Goal: Task Accomplishment & Management: Use online tool/utility

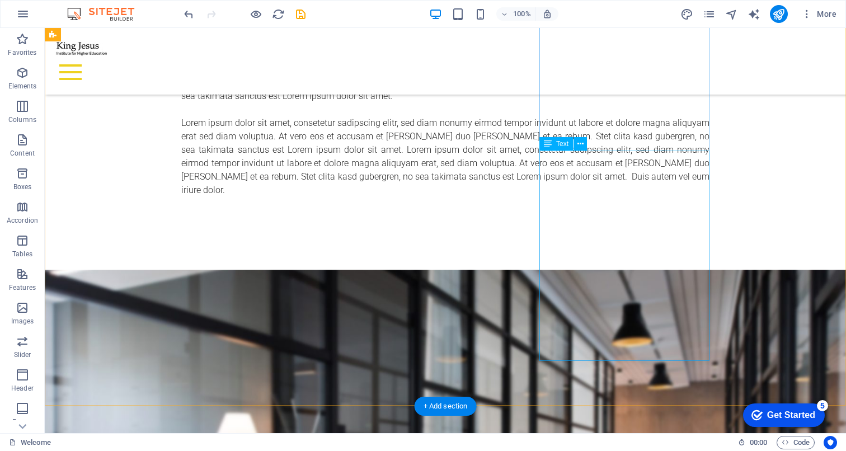
scroll to position [656, 0]
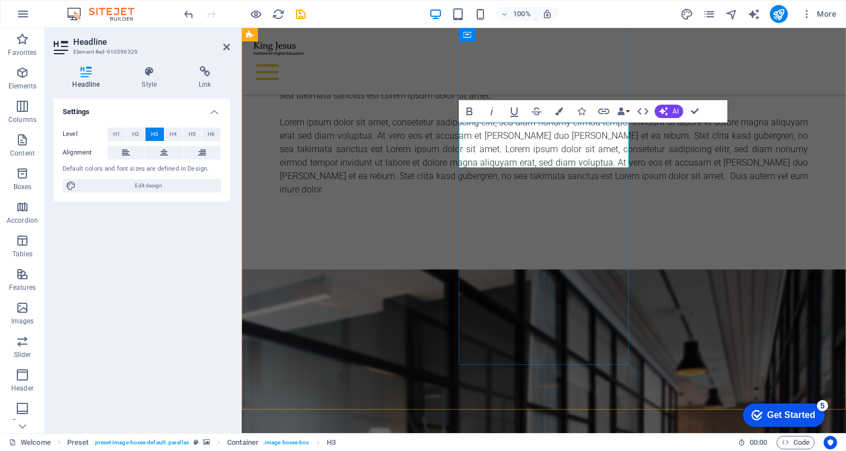
drag, startPoint x: 449, startPoint y: 135, endPoint x: 425, endPoint y: 128, distance: 24.6
click at [171, 132] on span "H4" at bounding box center [173, 134] width 7 height 13
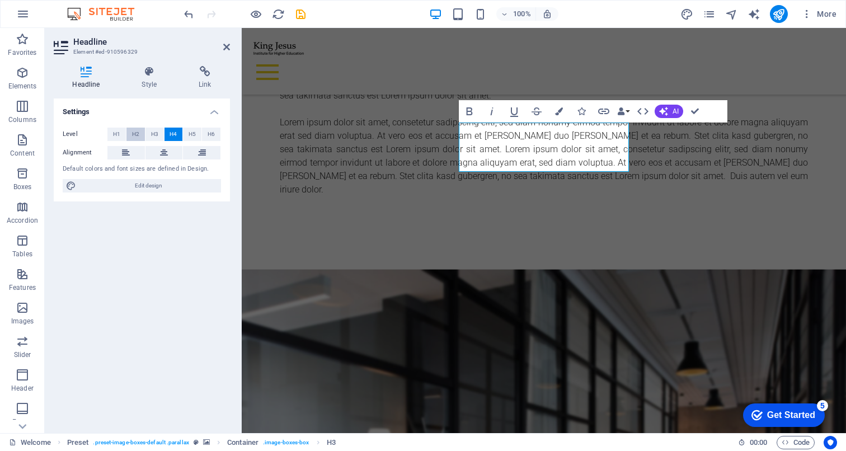
click at [135, 132] on span "H2" at bounding box center [135, 134] width 7 height 13
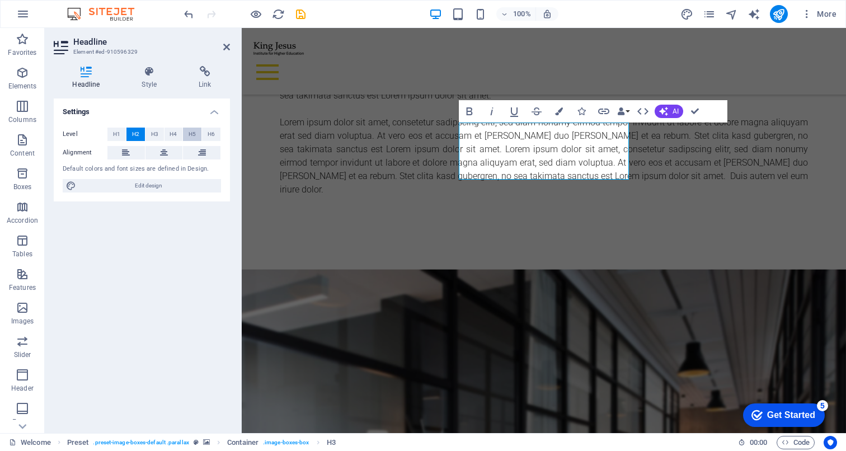
click at [193, 134] on span "H5" at bounding box center [192, 134] width 7 height 13
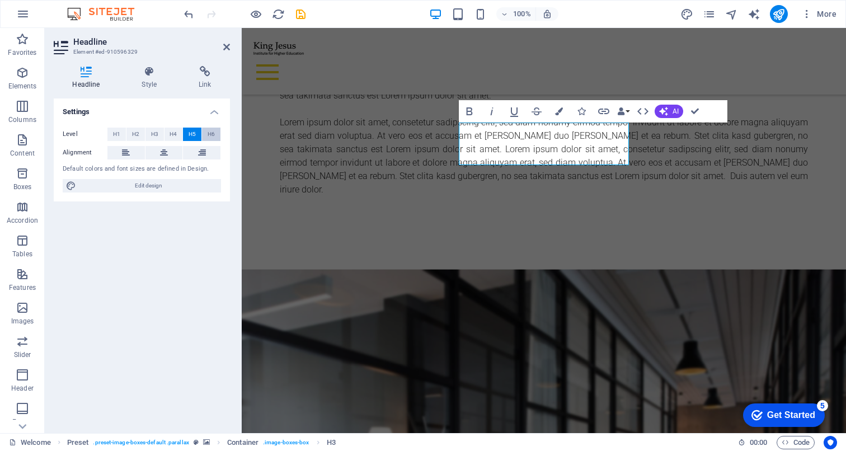
click at [215, 134] on button "H6" at bounding box center [211, 134] width 18 height 13
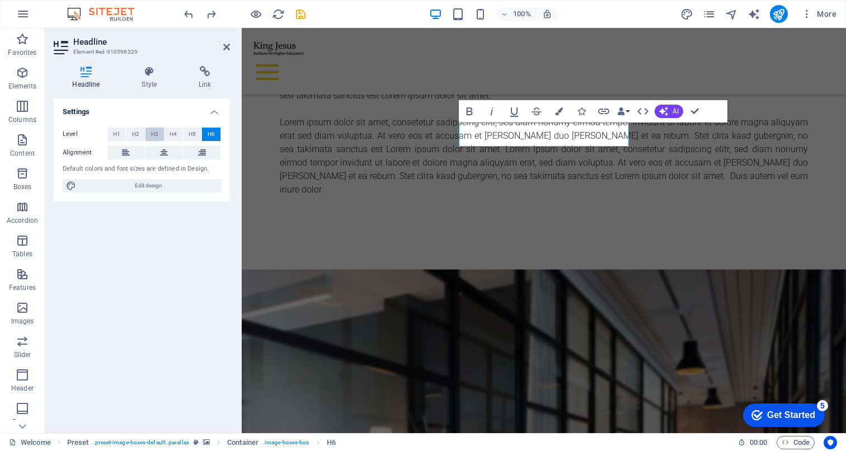
click at [161, 132] on button "H3" at bounding box center [155, 134] width 18 height 13
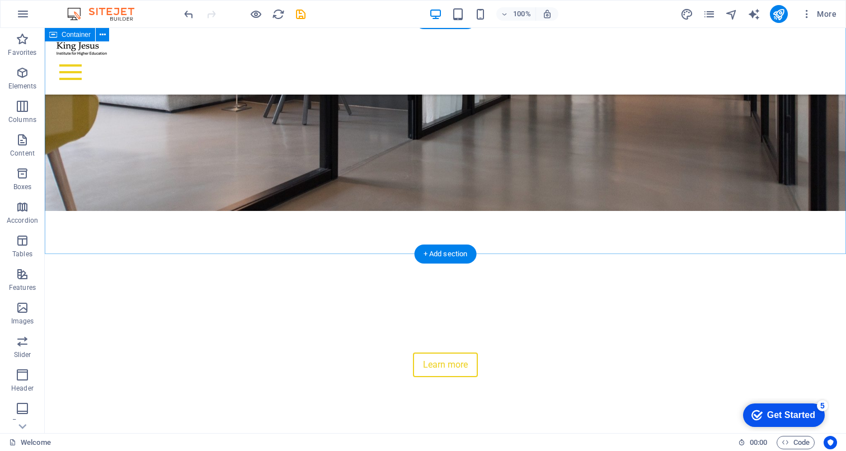
scroll to position [125, 0]
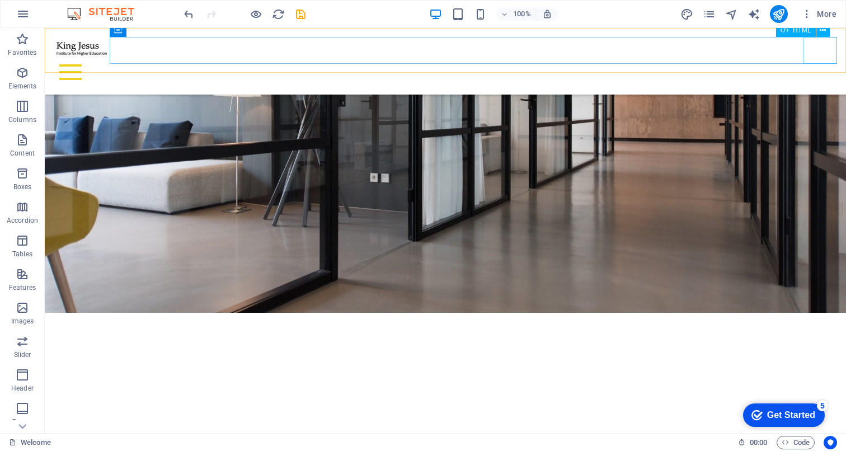
click at [821, 59] on div at bounding box center [446, 72] width 784 height 27
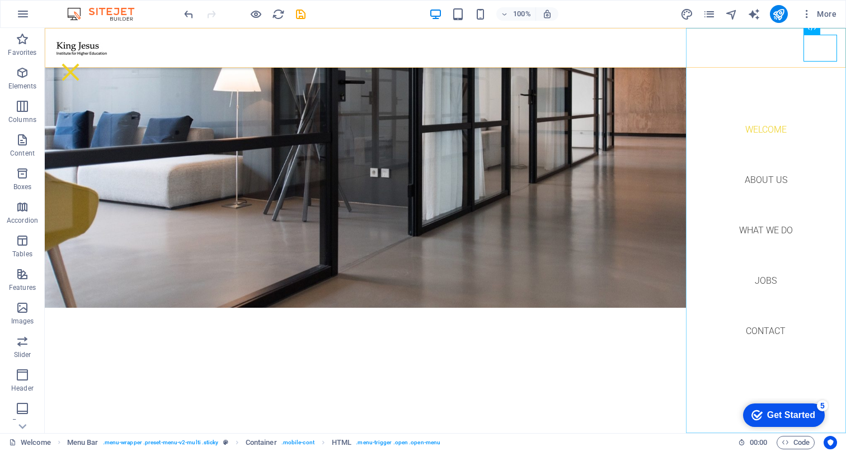
click at [773, 182] on nav "Welcome About us What we do Jobs Contact" at bounding box center [766, 230] width 160 height 405
click at [767, 177] on nav "Welcome About us What we do Jobs Contact" at bounding box center [766, 230] width 160 height 405
click at [761, 181] on nav "Welcome About us What we do Jobs Contact" at bounding box center [766, 230] width 160 height 405
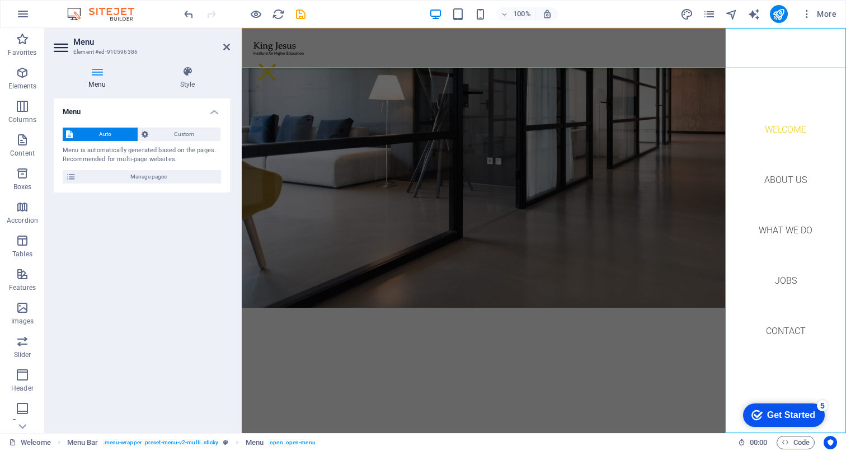
click at [786, 178] on nav "Welcome About us What we do Jobs Contact" at bounding box center [785, 230] width 121 height 405
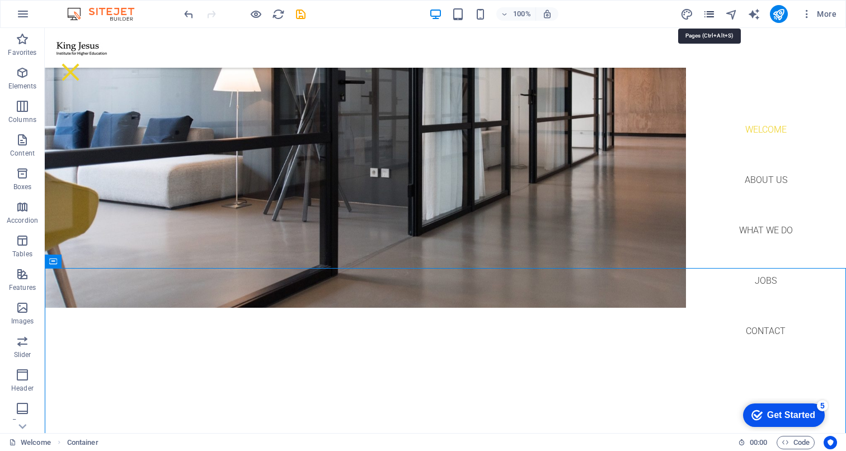
click at [713, 8] on icon "pages" at bounding box center [709, 14] width 13 height 13
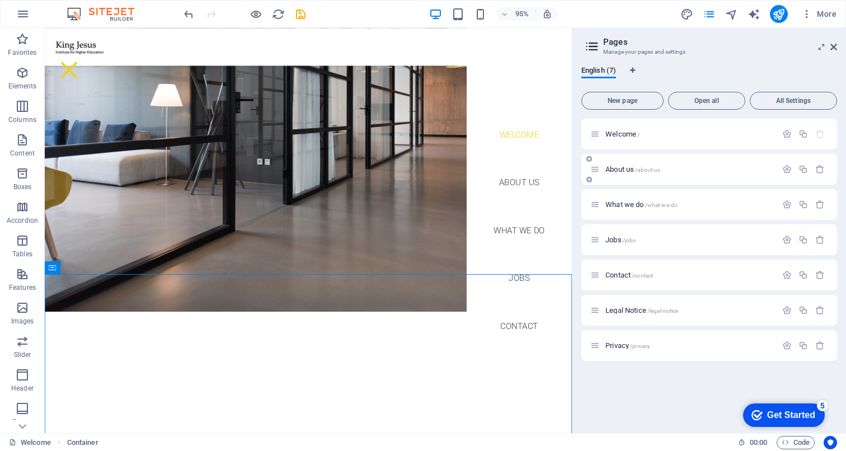
click at [672, 165] on div "About us /about-us" at bounding box center [683, 169] width 186 height 13
click at [618, 168] on span "About us /about-us" at bounding box center [633, 169] width 55 height 8
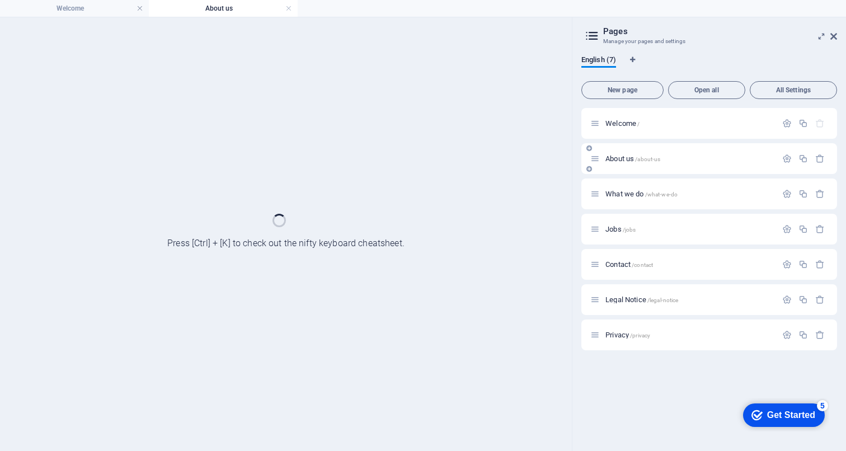
scroll to position [0, 0]
click at [618, 168] on div "About us /about-us" at bounding box center [710, 158] width 256 height 31
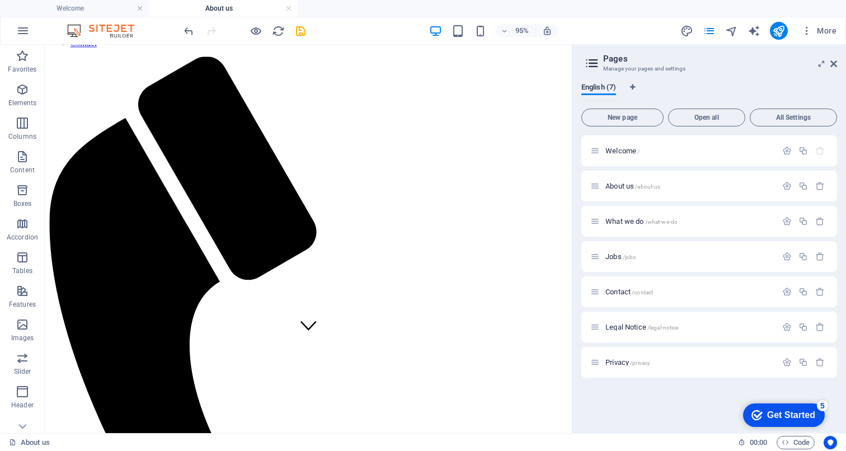
scroll to position [93, 0]
